Goal: Register for event/course

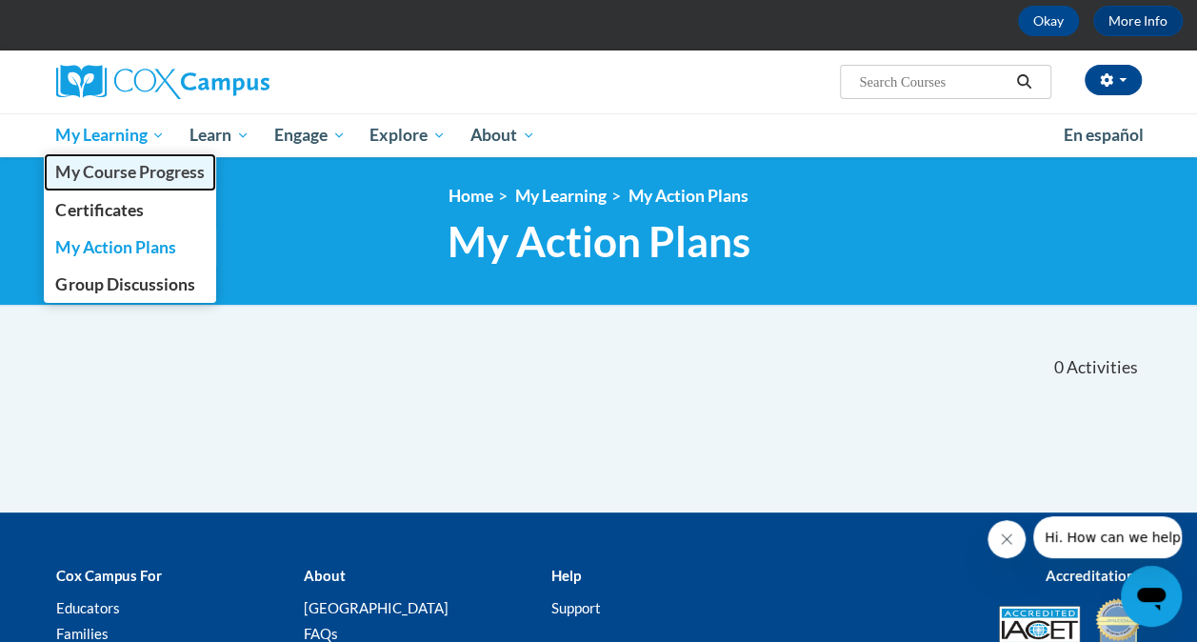
click at [113, 185] on link "My Course Progress" at bounding box center [130, 171] width 173 height 37
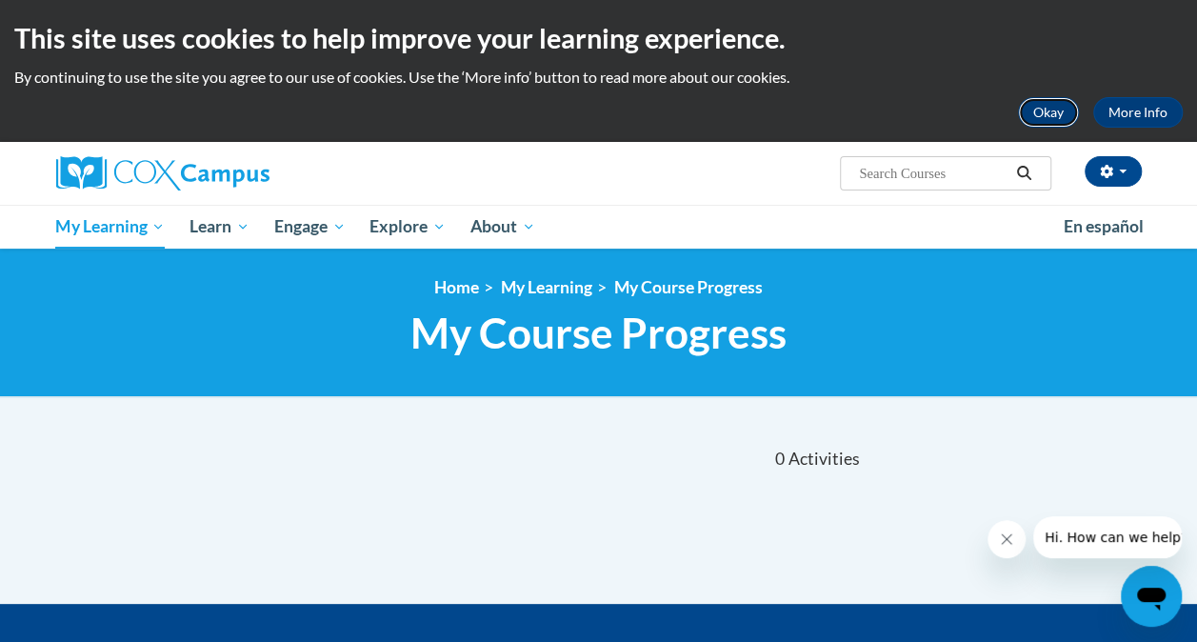
click at [1038, 126] on button "Okay" at bounding box center [1048, 112] width 61 height 30
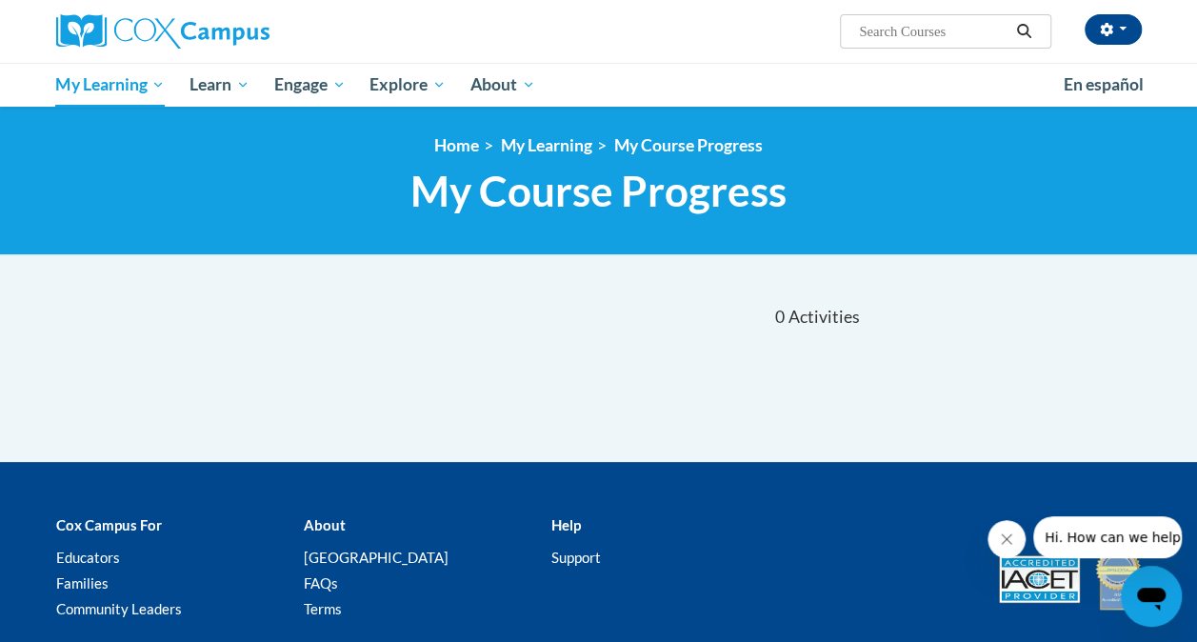
click at [905, 39] on input "Search..." at bounding box center [933, 31] width 152 height 23
type input "reading fluency"
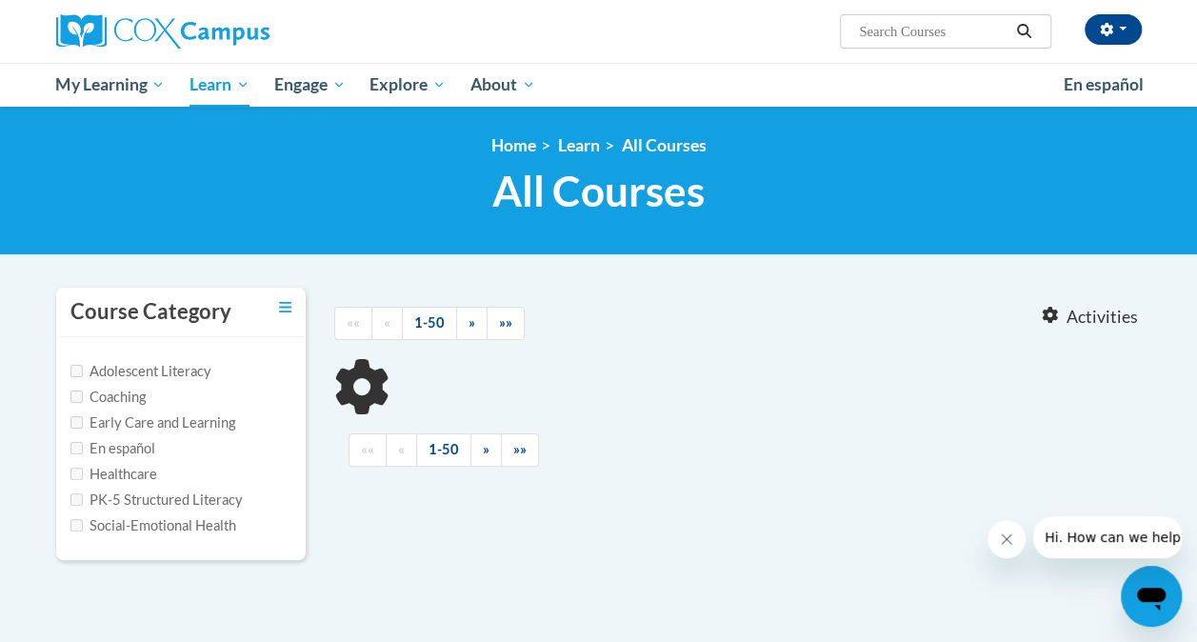
type input "reading fluency"
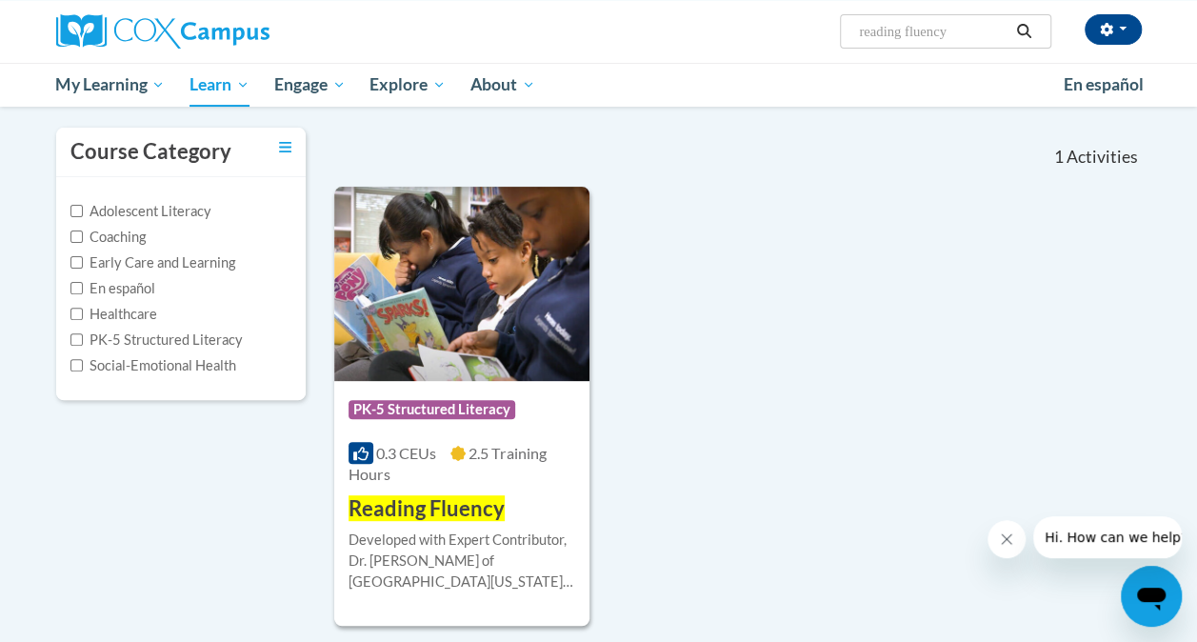
scroll to position [161, 0]
click at [571, 381] on div "Course Category: PK-5 Structured Literacy 0.3 CEUs 2.5 Training Hours COURSE Re…" at bounding box center [461, 451] width 255 height 143
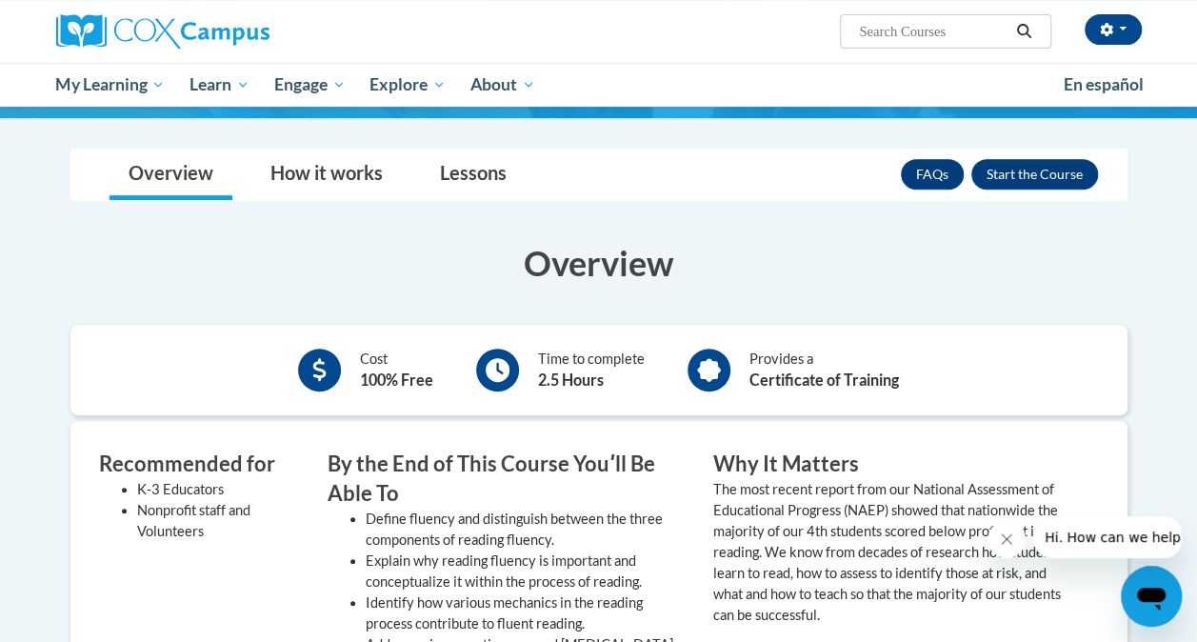
scroll to position [303, 0]
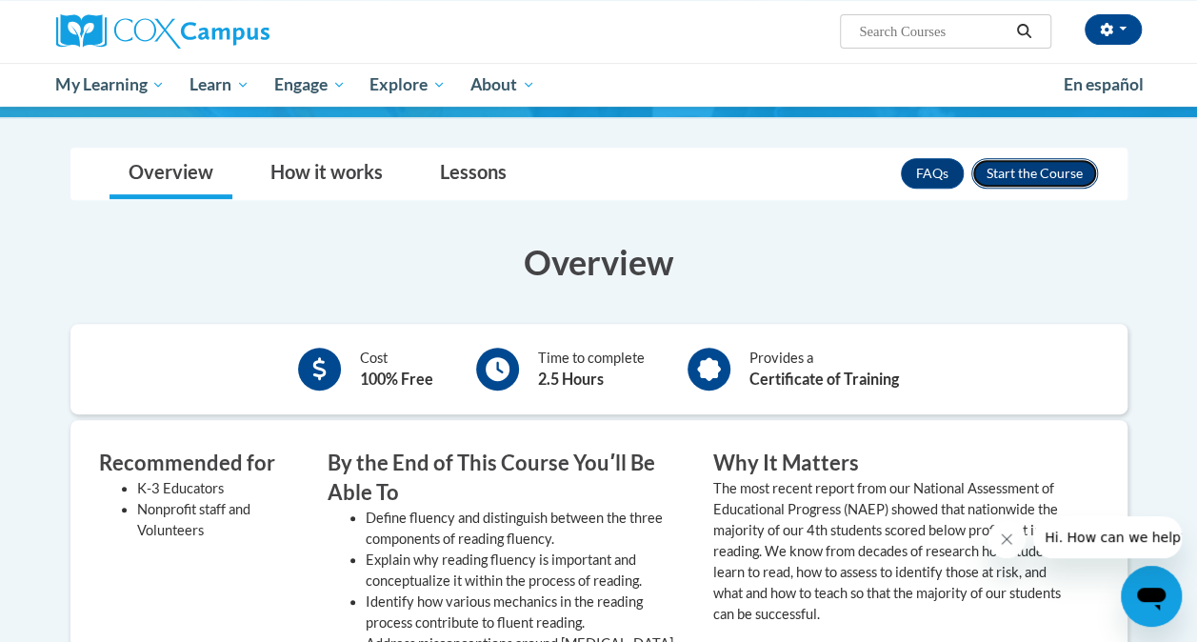
click at [1035, 158] on button "Enroll" at bounding box center [1035, 173] width 127 height 30
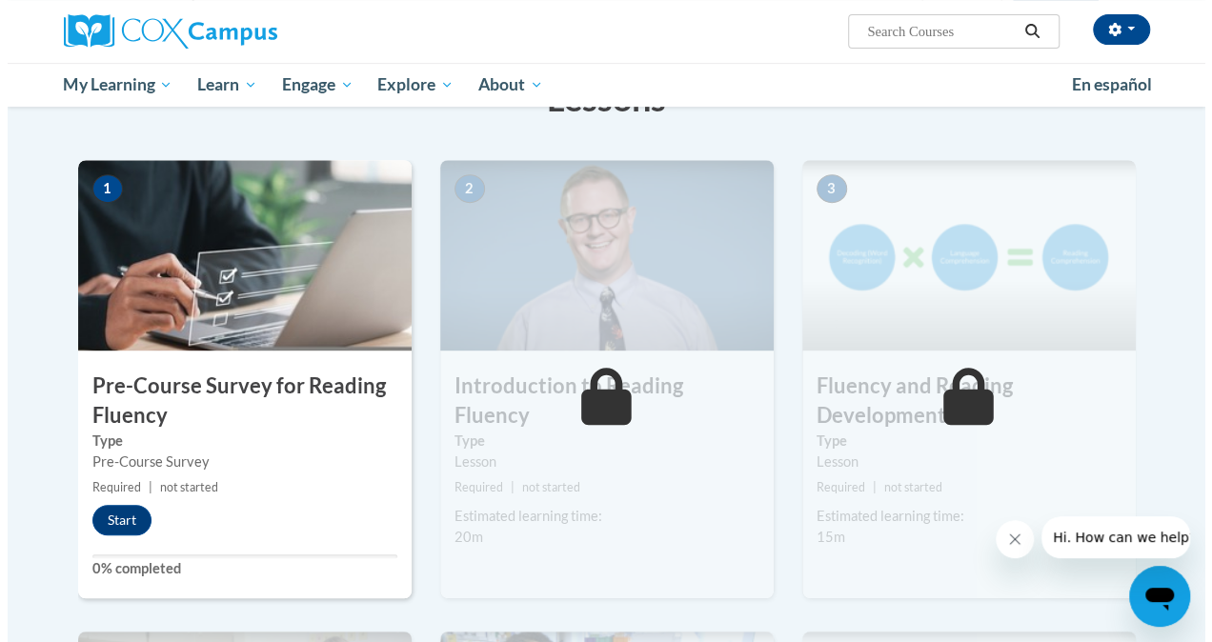
scroll to position [343, 0]
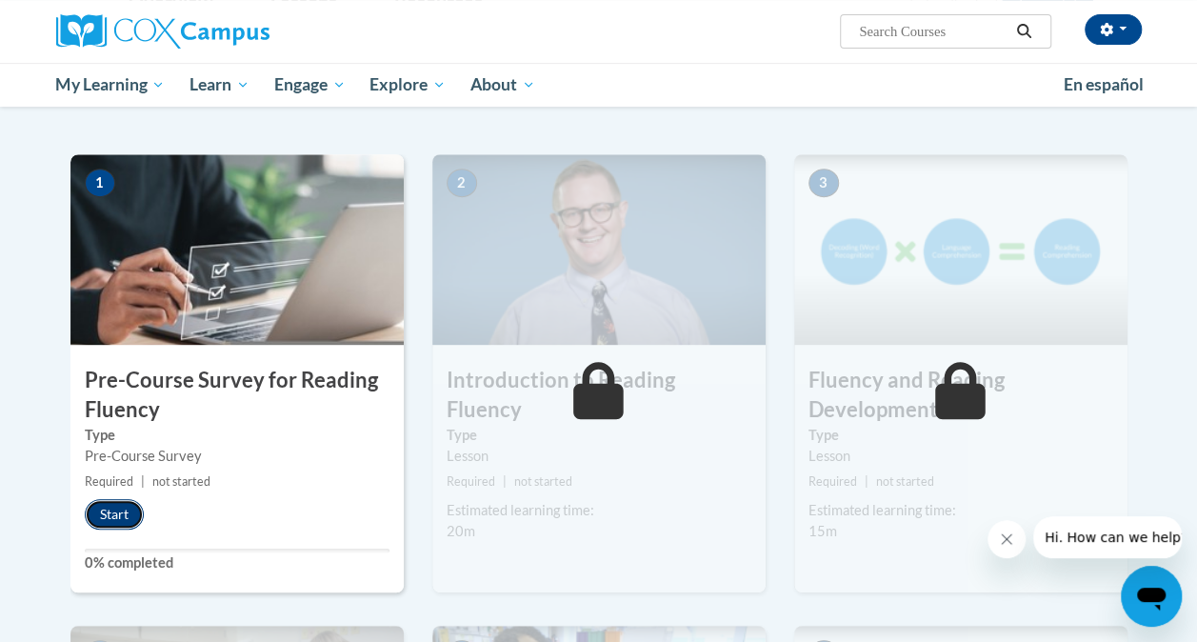
click at [134, 522] on button "Start" at bounding box center [114, 514] width 59 height 30
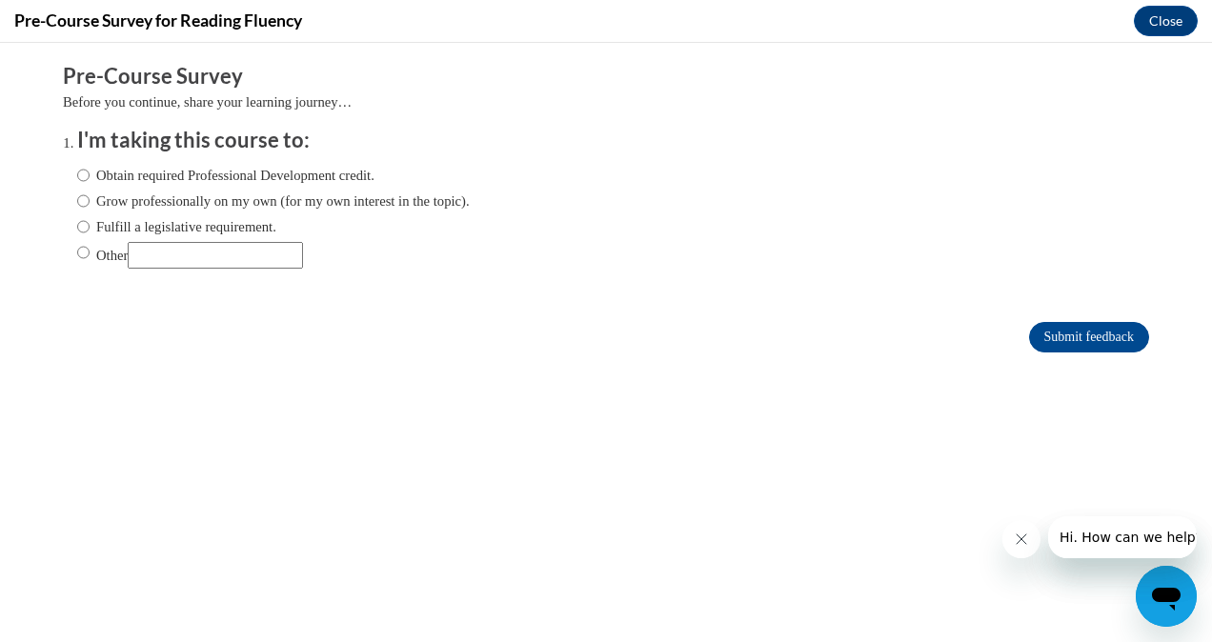
scroll to position [0, 0]
click at [77, 200] on input "Grow professionally on my own (for my own interest in the topic)." at bounding box center [83, 200] width 12 height 21
radio input "true"
click at [1011, 542] on button "Close message from company" at bounding box center [1020, 539] width 38 height 38
click at [1016, 540] on icon "Close message from company" at bounding box center [1019, 538] width 15 height 15
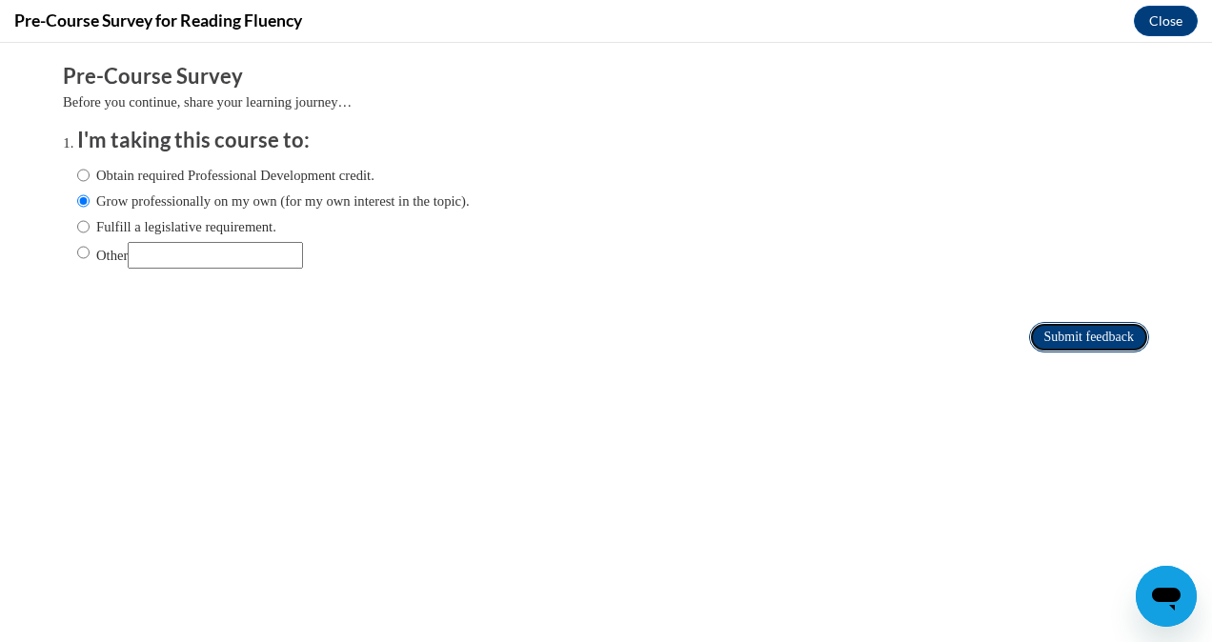
click at [1050, 347] on input "Submit feedback" at bounding box center [1089, 337] width 120 height 30
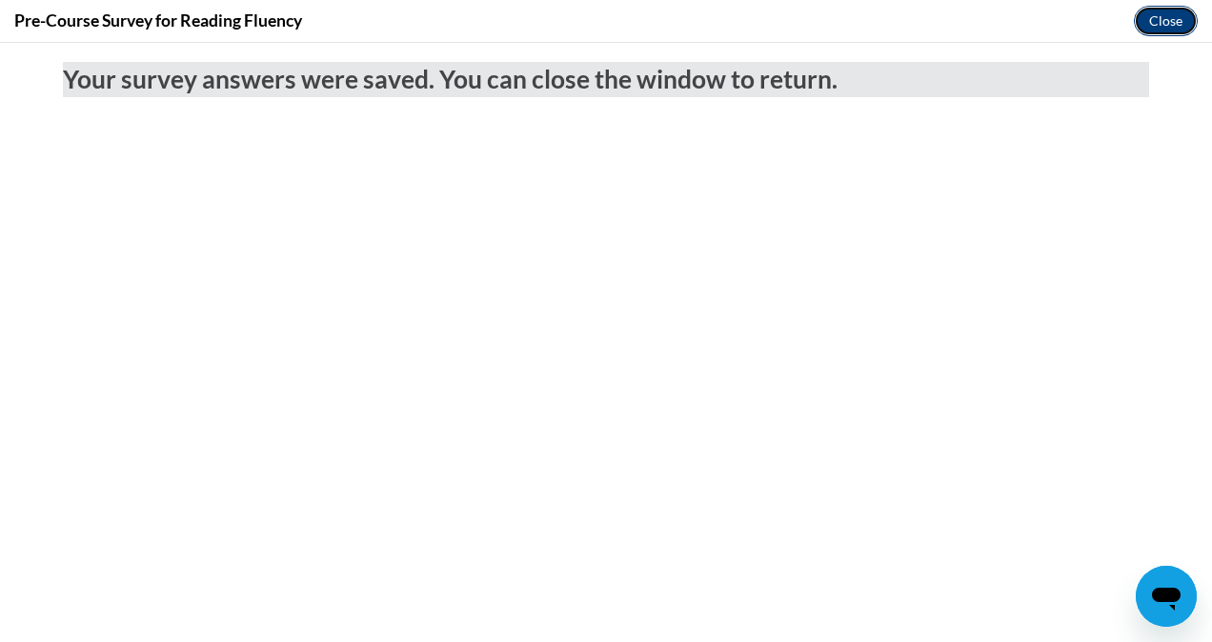
click at [1157, 26] on button "Close" at bounding box center [1165, 21] width 64 height 30
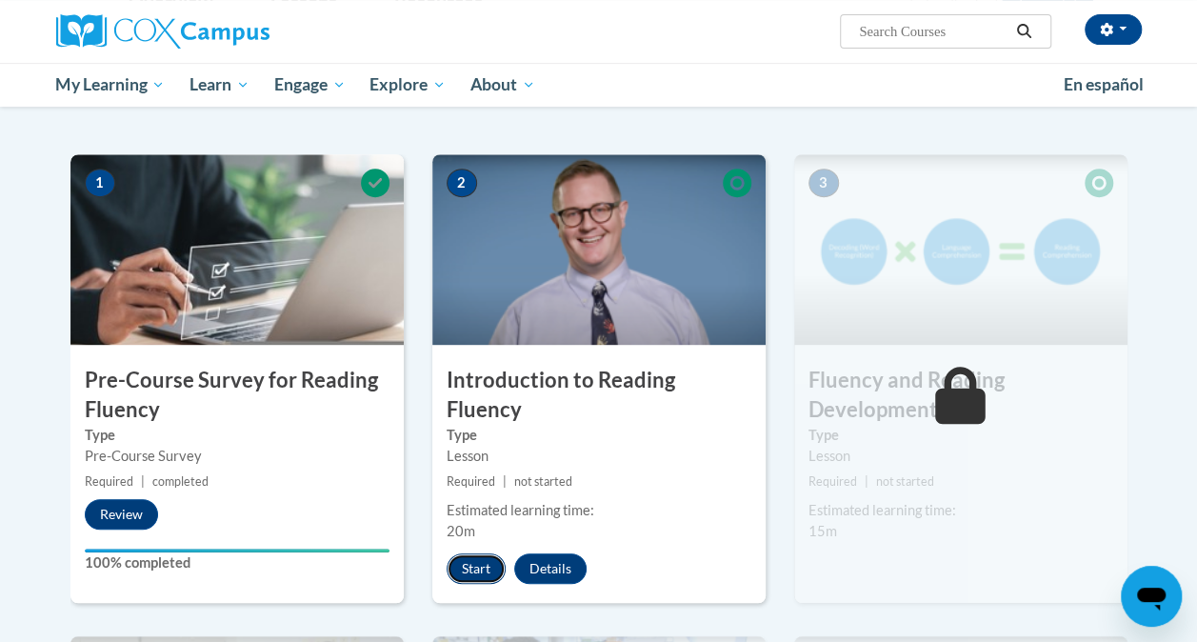
click at [467, 553] on button "Start" at bounding box center [476, 568] width 59 height 30
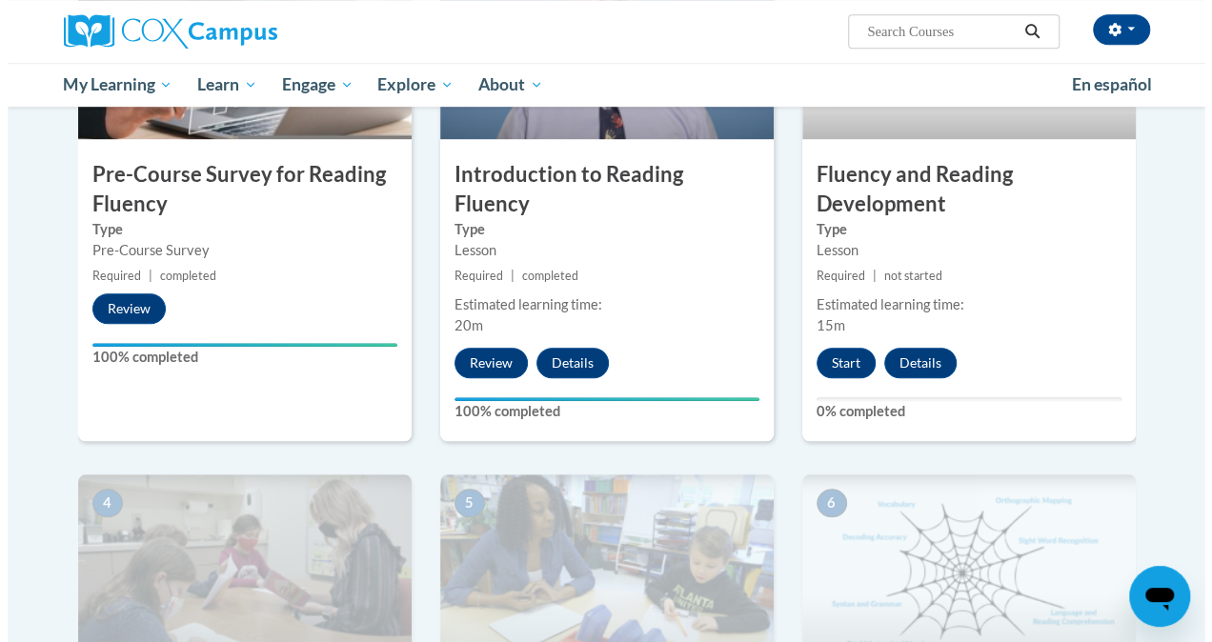
scroll to position [551, 0]
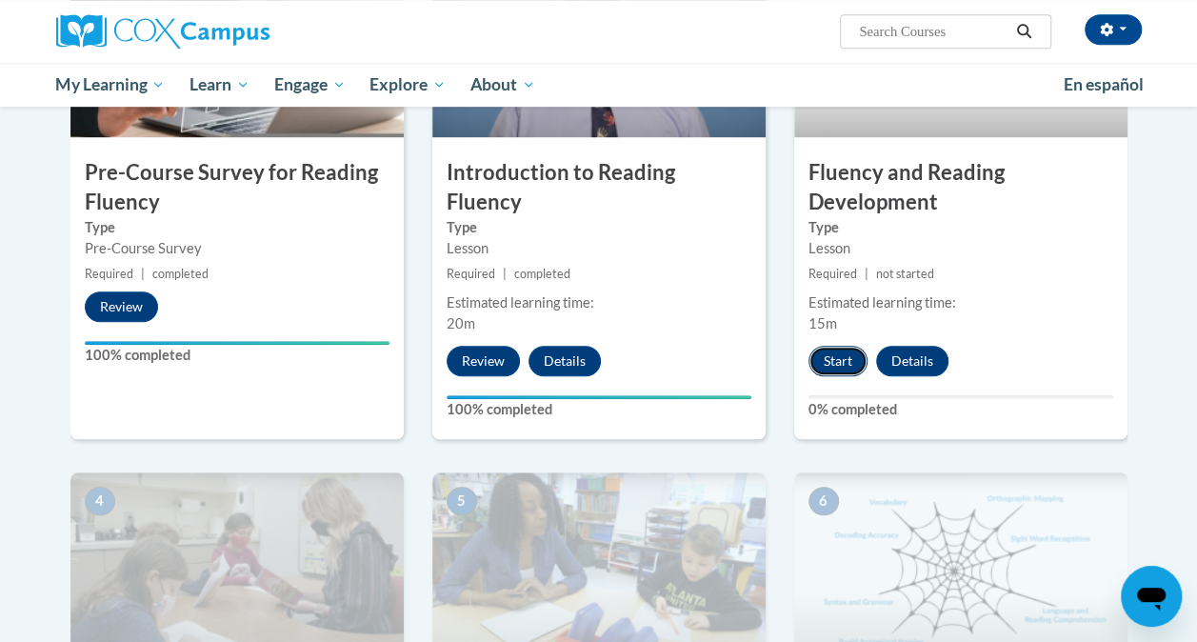
click at [828, 351] on button "Start" at bounding box center [838, 361] width 59 height 30
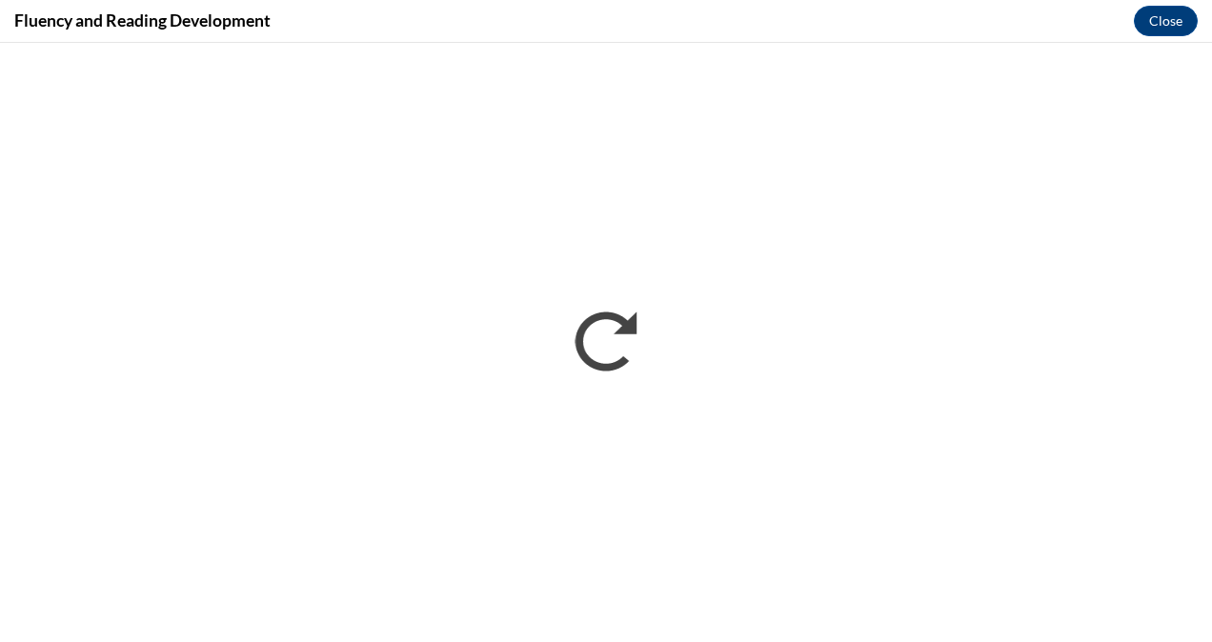
scroll to position [0, 0]
